Goal: Find specific page/section: Find specific page/section

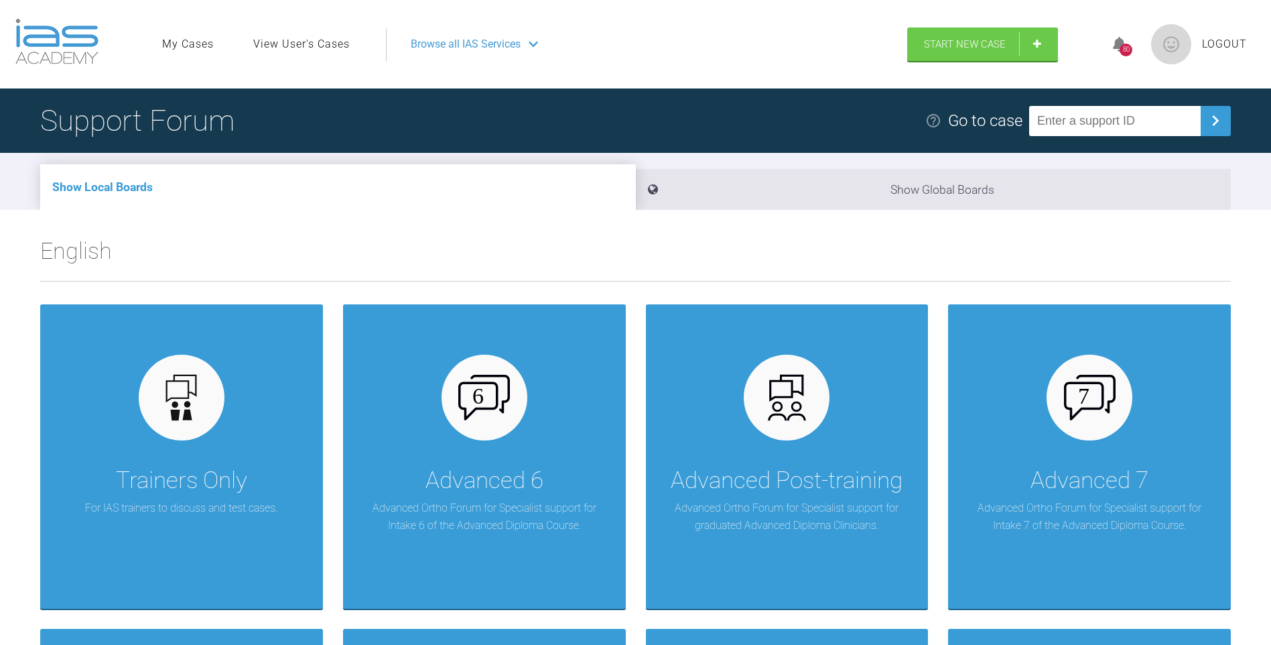
click at [320, 46] on link "View User's Cases" at bounding box center [301, 44] width 96 height 17
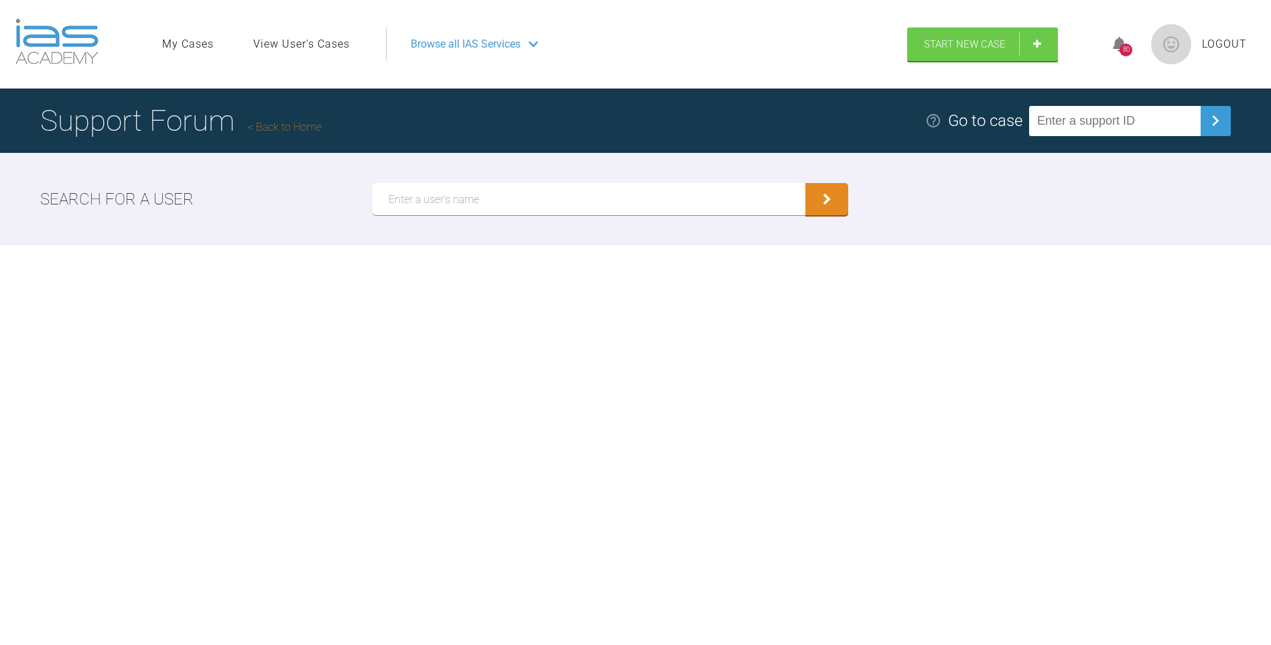
click at [411, 198] on input "text" at bounding box center [589, 199] width 433 height 32
type input "Navid"
click at [819, 208] on button "submit" at bounding box center [826, 200] width 43 height 32
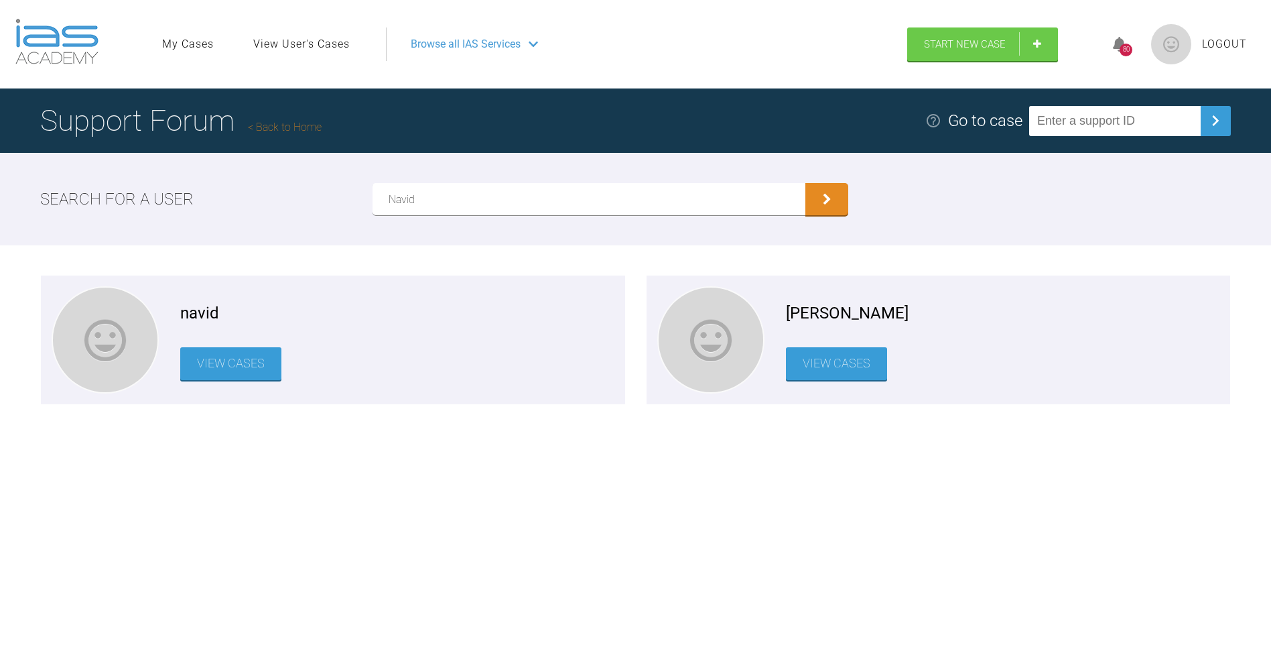
click at [210, 367] on link "View Cases" at bounding box center [230, 363] width 101 height 33
